Goal: Find contact information: Obtain details needed to contact an individual or organization

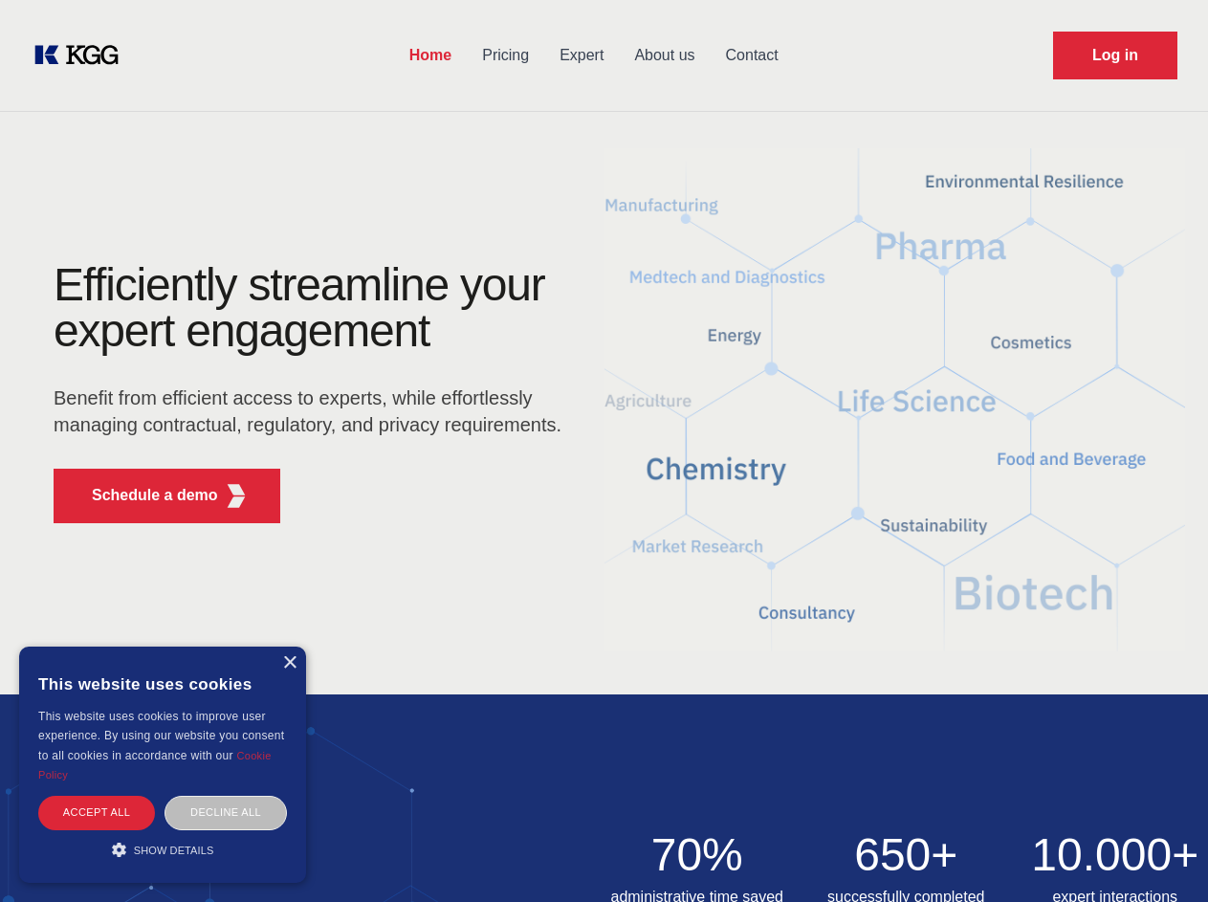
click at [604, 450] on div "Efficiently streamline your expert engagement Benefit from efficient access to …" at bounding box center [314, 400] width 582 height 276
click at [143, 495] on p "Schedule a demo" at bounding box center [155, 495] width 126 height 23
click at [289, 663] on div "× This website uses cookies This website uses cookies to improve user experienc…" at bounding box center [162, 765] width 287 height 236
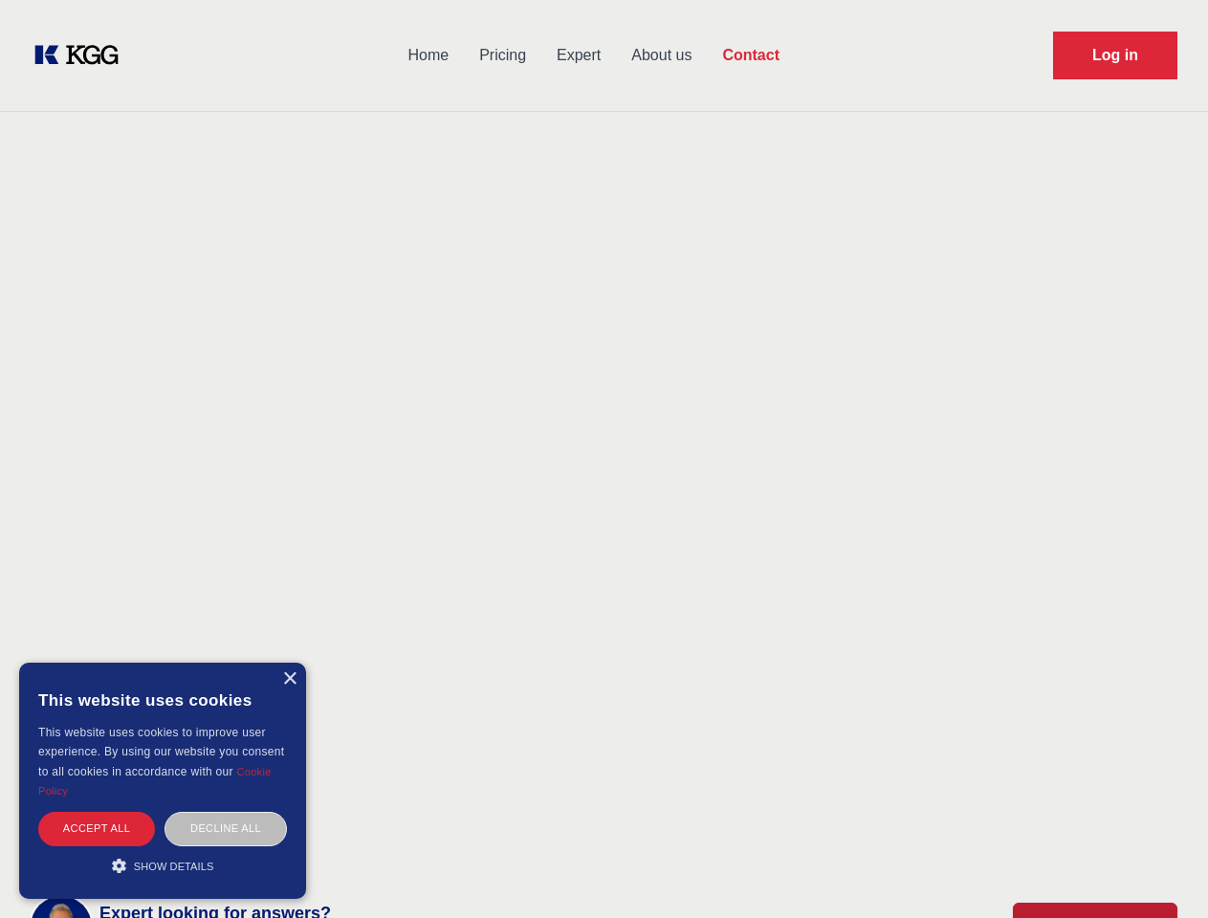
click at [97, 812] on div "Accept all" at bounding box center [96, 828] width 117 height 33
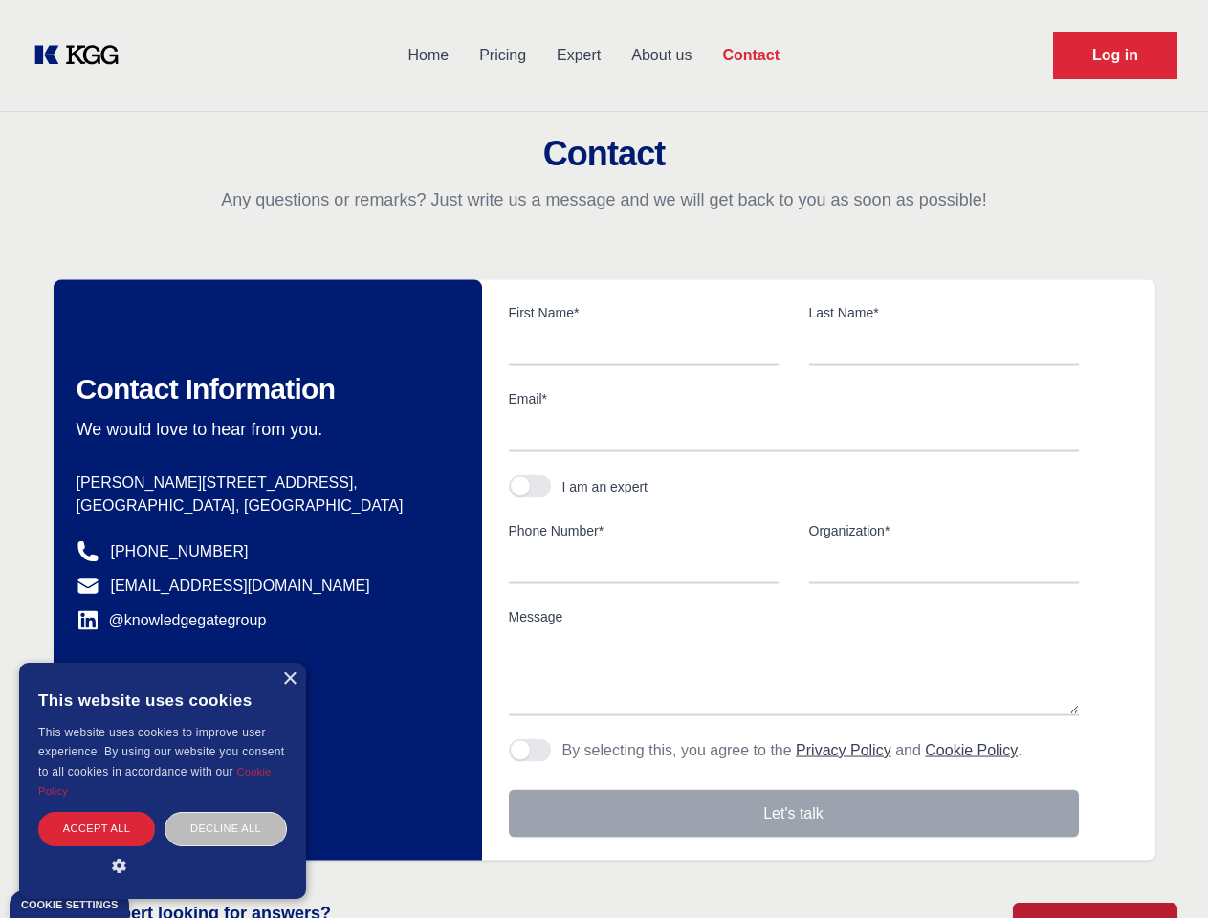
click at [226, 812] on div "Contact Information We would love to hear from you. Postal address [PERSON_NAME…" at bounding box center [268, 570] width 428 height 581
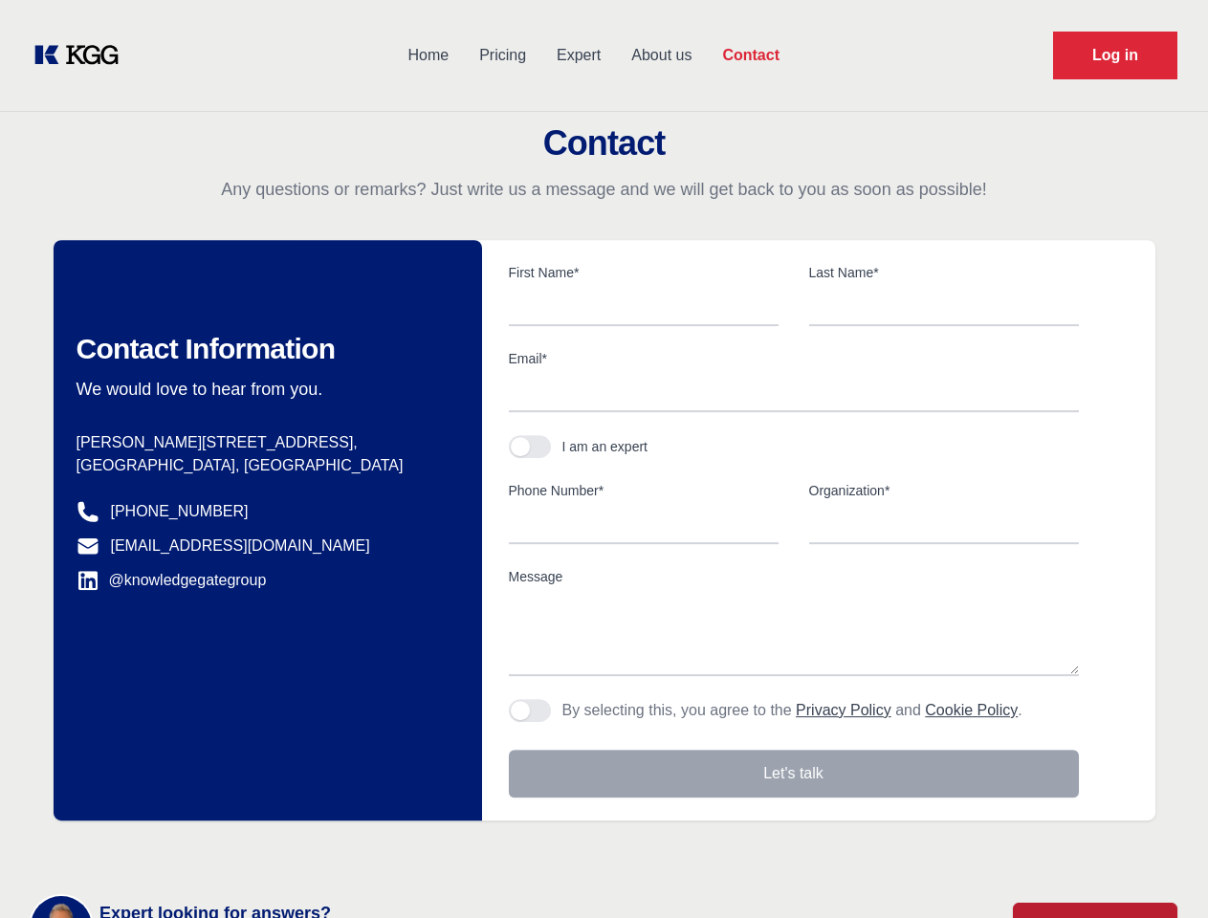
click at [163, 849] on main "Contact Any questions or remarks? Just write us a message and we will get back …" at bounding box center [604, 498] width 1208 height 996
